Goal: Task Accomplishment & Management: Manage account settings

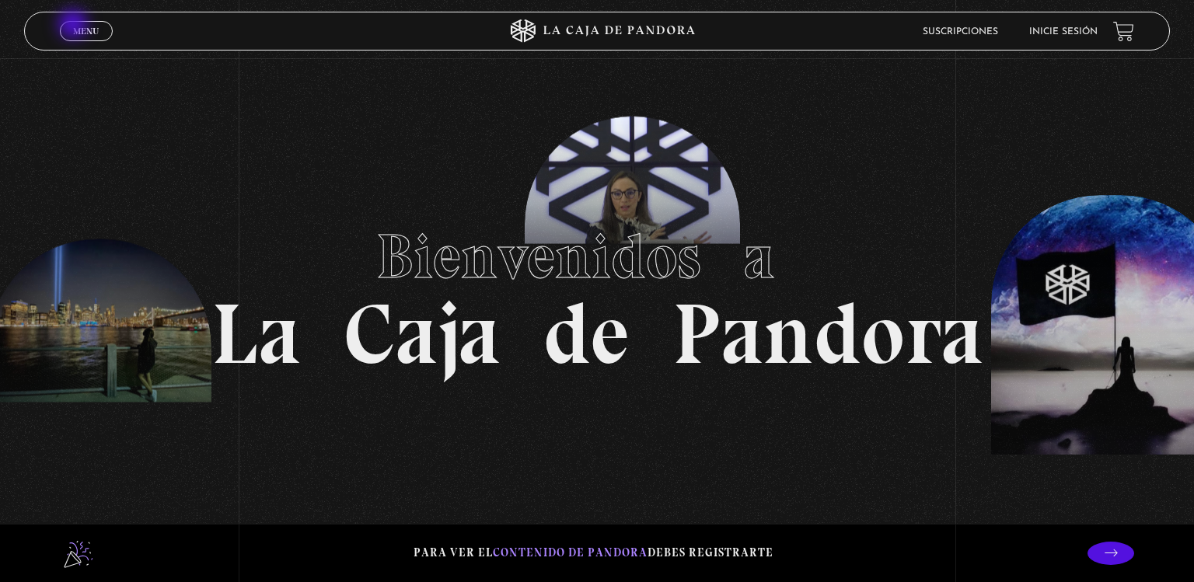
click at [75, 26] on span "Menu" at bounding box center [86, 30] width 26 height 9
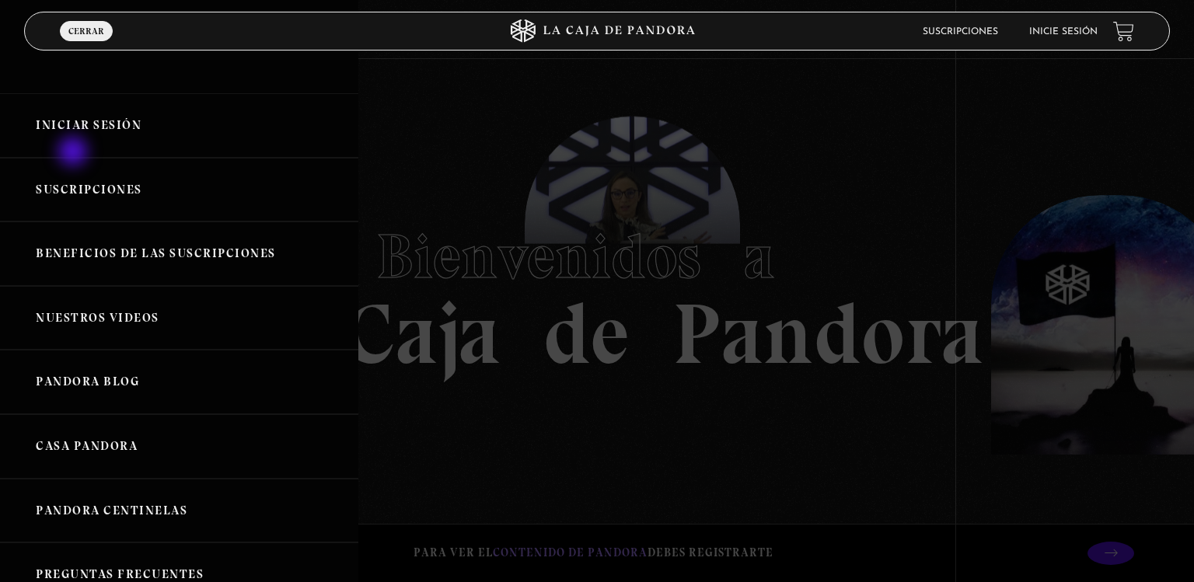
click at [75, 169] on link "Suscripciones" at bounding box center [179, 190] width 358 height 65
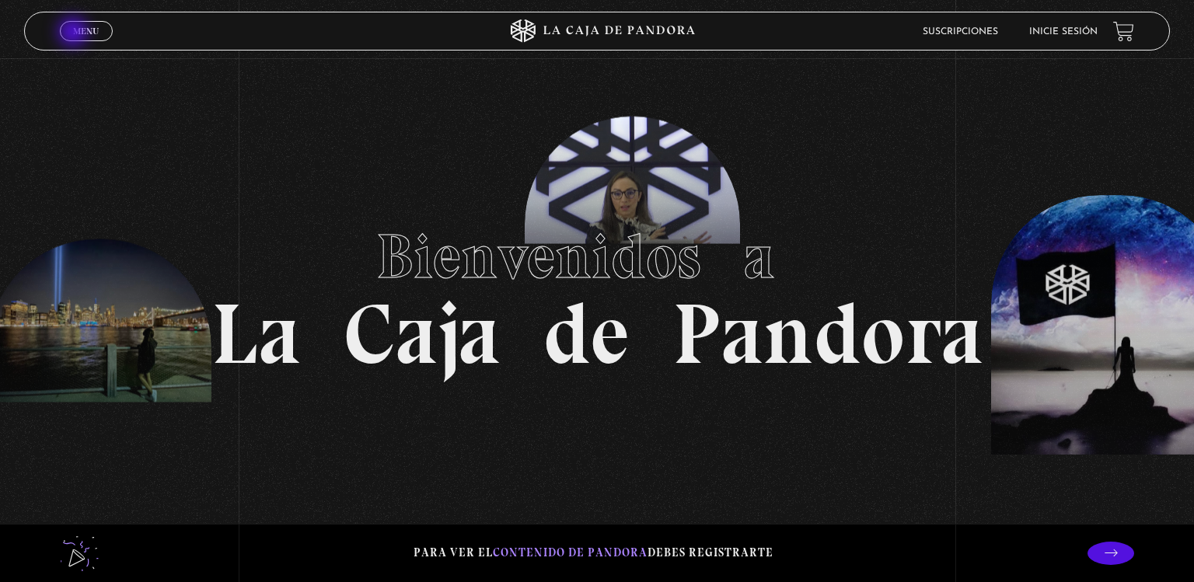
click at [75, 33] on span "Menu" at bounding box center [86, 30] width 26 height 9
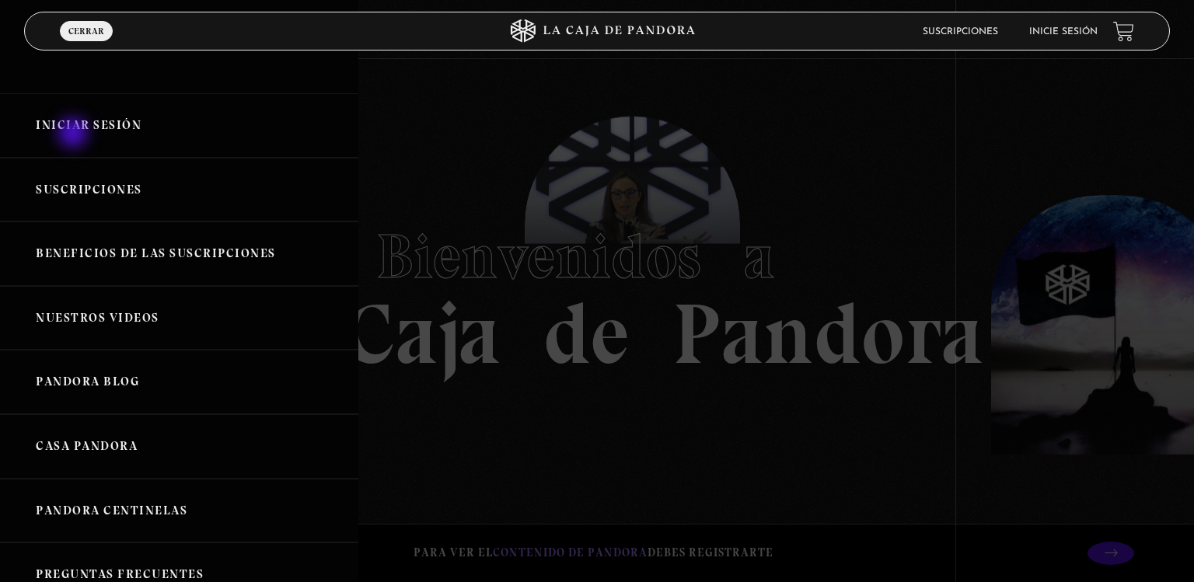
click at [75, 134] on link "Iniciar Sesión" at bounding box center [179, 125] width 358 height 65
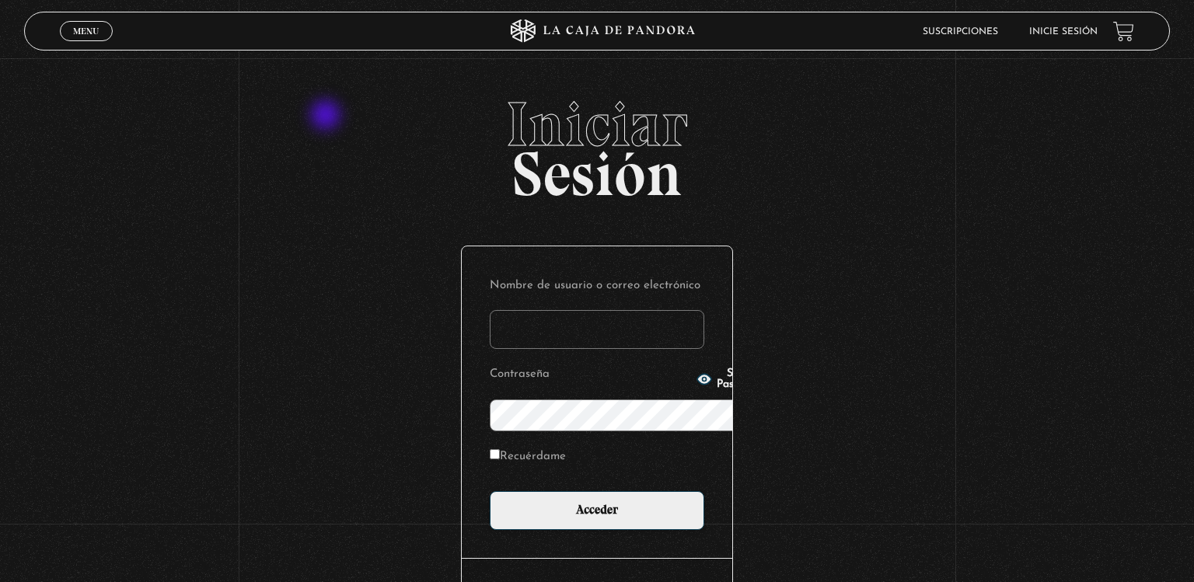
type input "[EMAIL_ADDRESS][DOMAIN_NAME]"
click at [490, 491] on input "Acceder" at bounding box center [597, 510] width 215 height 39
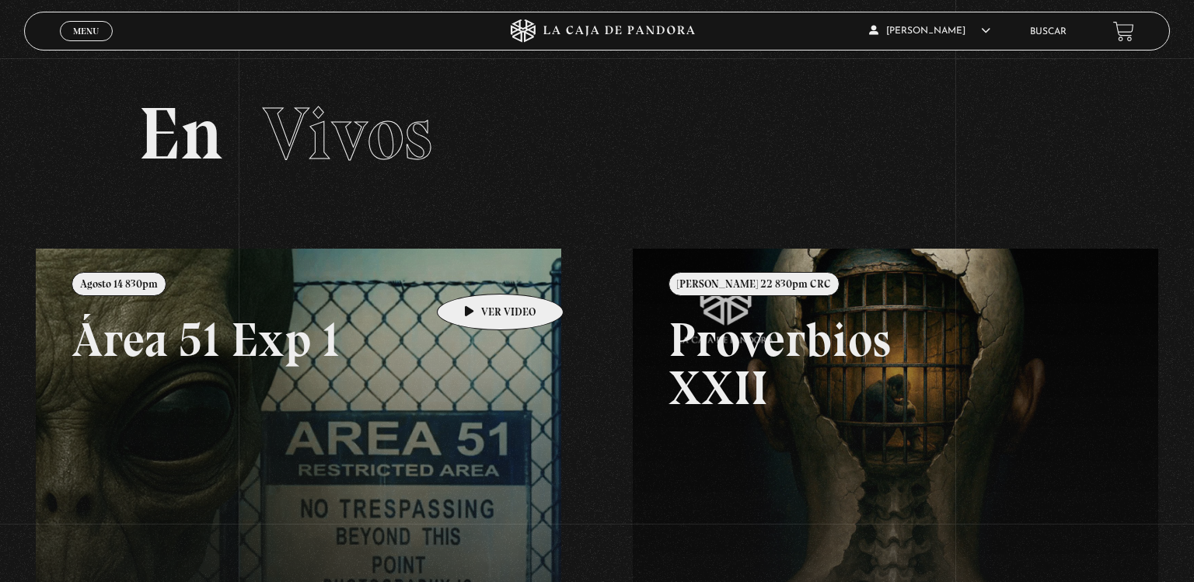
click at [476, 270] on link at bounding box center [633, 540] width 1194 height 582
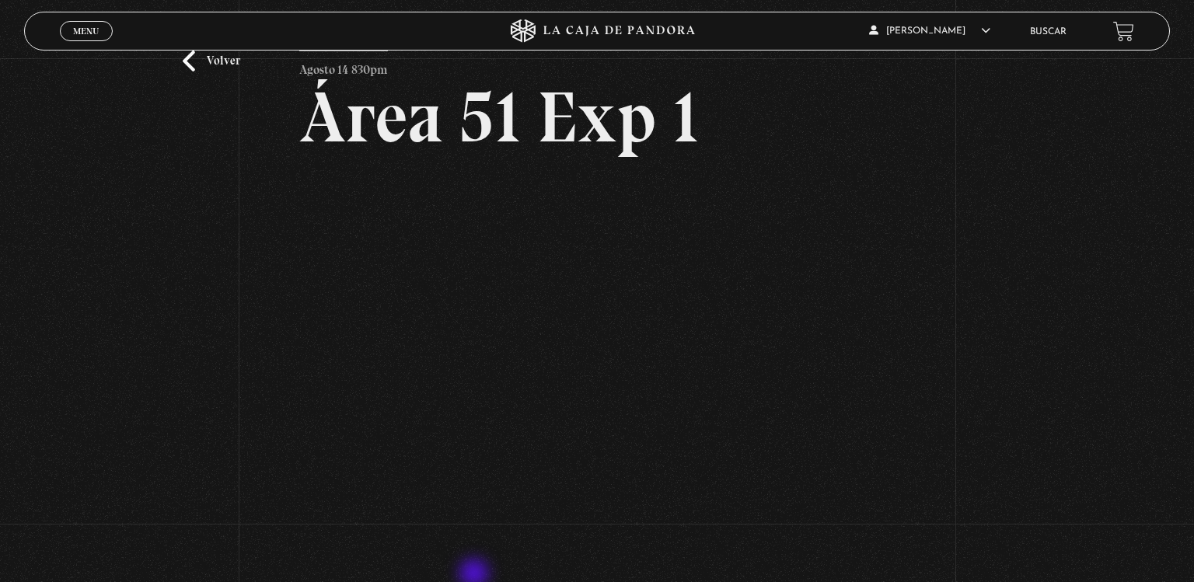
scroll to position [75, 0]
